Goal: Transaction & Acquisition: Purchase product/service

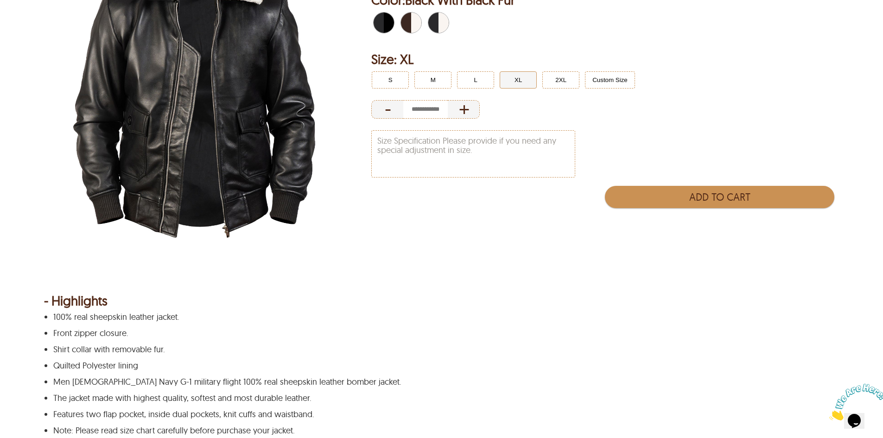
scroll to position [278, 0]
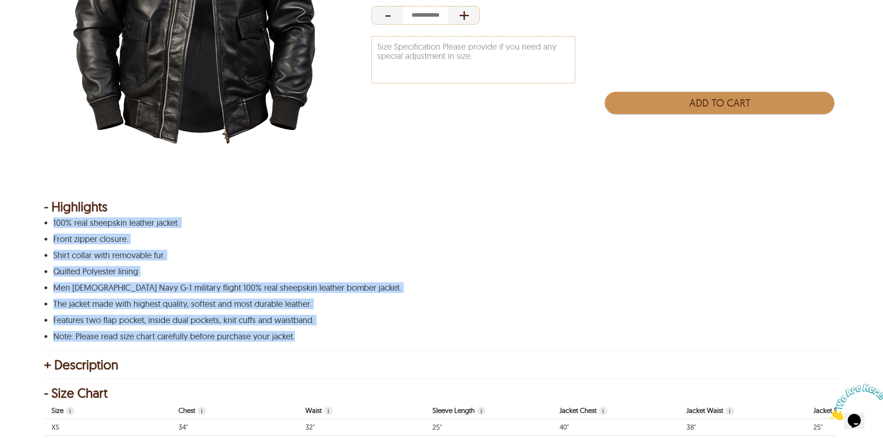
drag, startPoint x: 302, startPoint y: 338, endPoint x: 35, endPoint y: 221, distance: 291.5
copy div "100% real sheepskin leather jacket. Front zipper closure. Shirt collar with rem…"
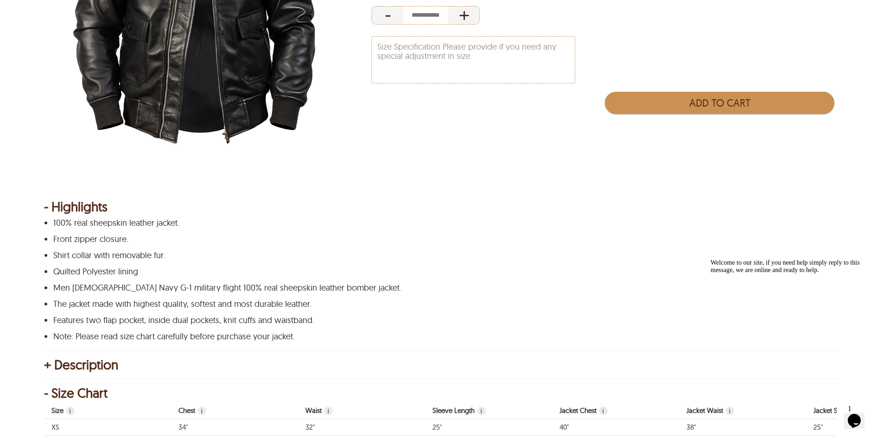
click at [807, 174] on div "Men's G-1 Bomber Leather Jacket ★ ★ ★ ★ ★ 4.8 (5) 50 % OFF $635.80 $317.90 Prod…" at bounding box center [604, 0] width 467 height 385
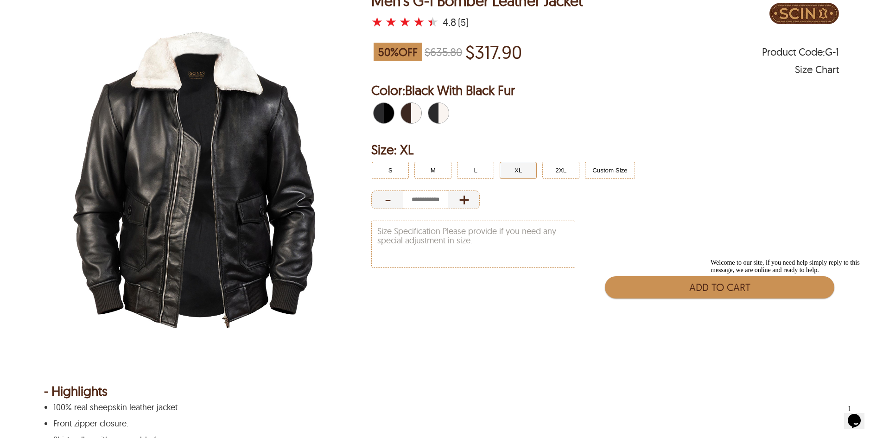
scroll to position [93, 0]
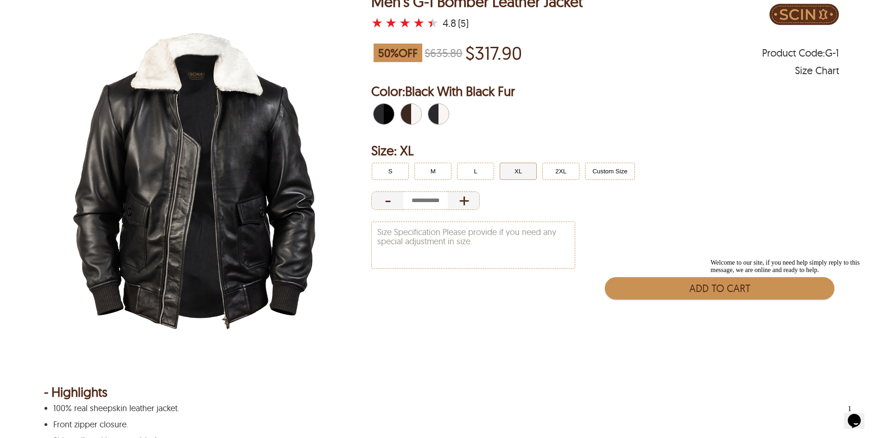
click at [412, 114] on span "Brown With White Fur" at bounding box center [414, 114] width 6 height 20
click at [393, 116] on span "Black With Black Fur" at bounding box center [392, 114] width 4 height 20
click at [421, 116] on span "Brown With White Fur" at bounding box center [419, 114] width 4 height 20
click at [440, 116] on span "Black With White Fur" at bounding box center [441, 114] width 6 height 20
click at [422, 170] on button "M" at bounding box center [432, 171] width 37 height 17
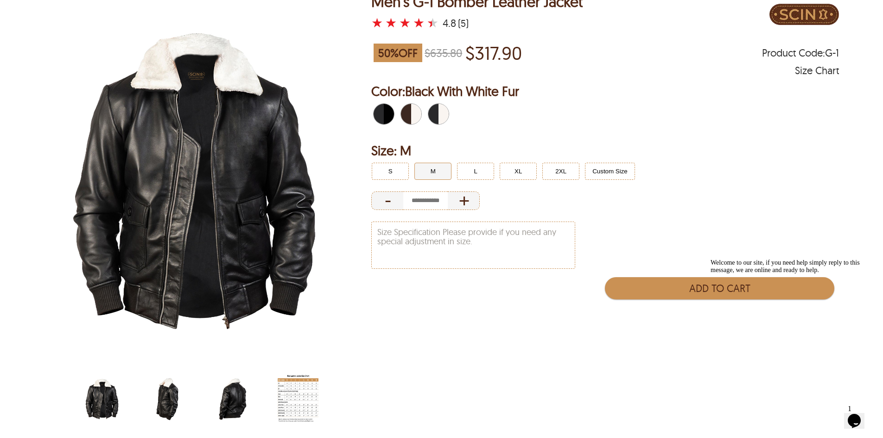
click at [168, 402] on img "g-1-bomber-sheepskin-leather-jacket-black-white-side.jpg" at bounding box center [167, 398] width 41 height 51
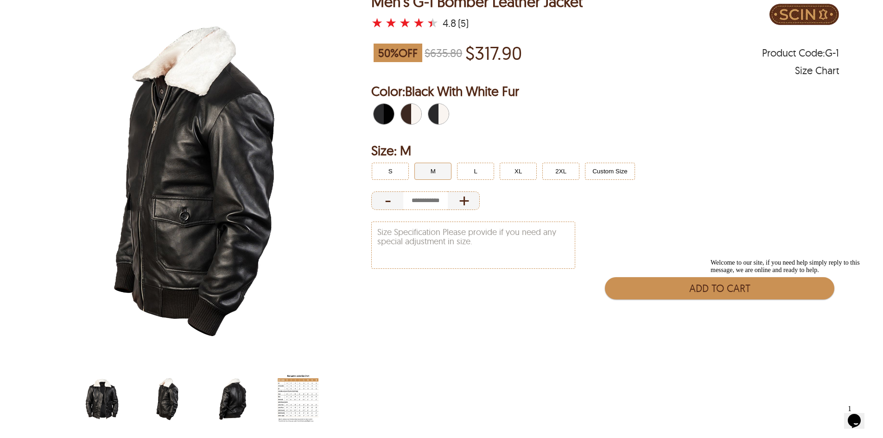
click at [233, 398] on img "g-1-bomber-sheepskin-leather-jacket-black-white-back.jpg" at bounding box center [232, 398] width 41 height 51
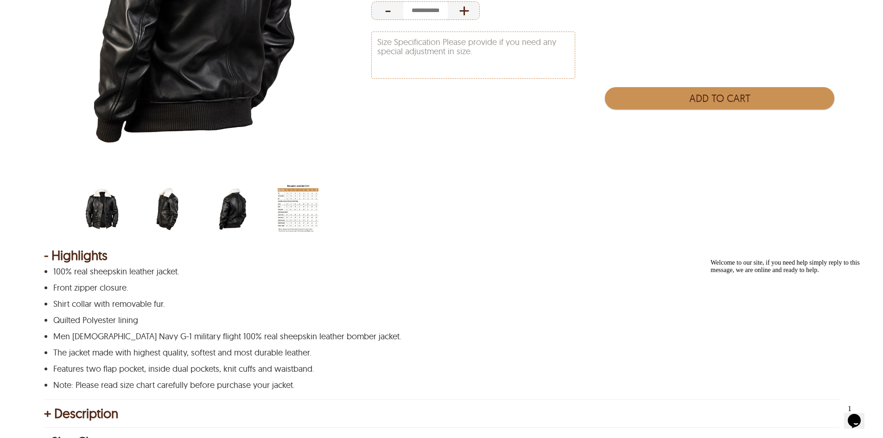
scroll to position [371, 0]
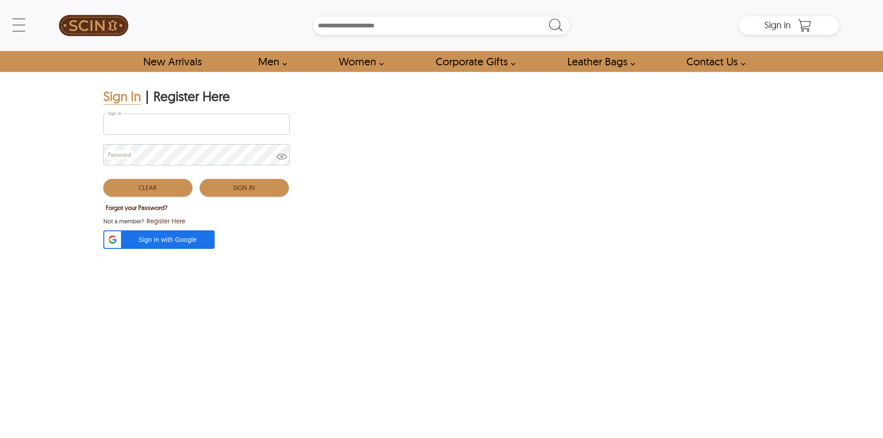
type input "**********"
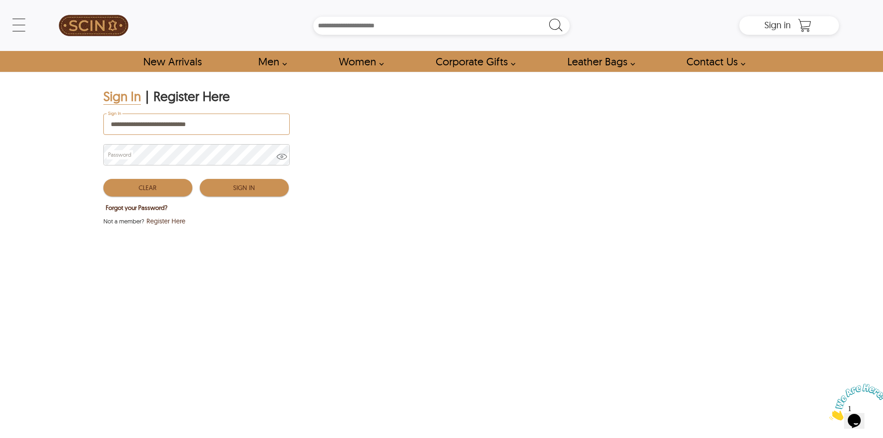
click at [259, 187] on button "Sign In" at bounding box center [244, 188] width 89 height 18
type input "*****"
